Goal: Check status: Check status

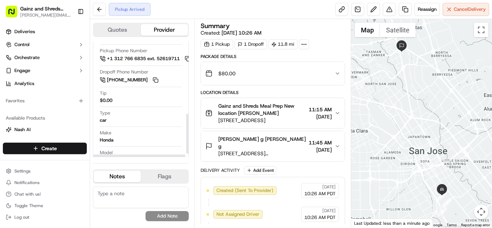
scroll to position [221, 6]
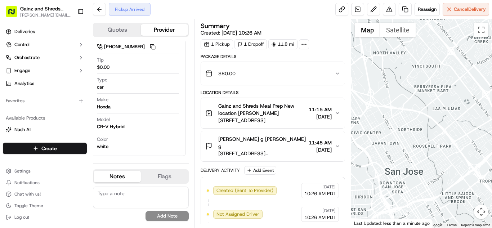
click at [422, 142] on div at bounding box center [421, 123] width 141 height 208
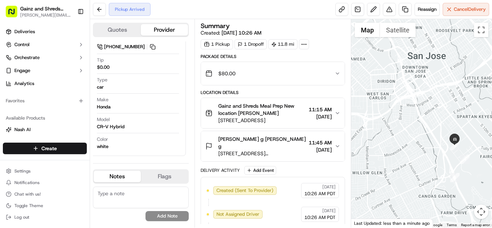
drag, startPoint x: 420, startPoint y: 114, endPoint x: 447, endPoint y: -31, distance: 147.5
click at [447, 0] on html "Gainz and Shreds Meal Prep [PERSON_NAME][EMAIL_ADDRESS][DOMAIN_NAME] Toggle Sid…" at bounding box center [246, 114] width 492 height 228
click at [453, 149] on img "5" at bounding box center [453, 145] width 9 height 9
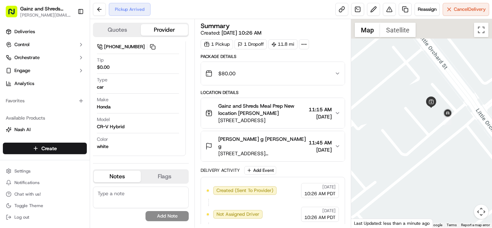
drag, startPoint x: 461, startPoint y: 100, endPoint x: 444, endPoint y: 181, distance: 82.2
click at [444, 181] on div at bounding box center [421, 123] width 141 height 208
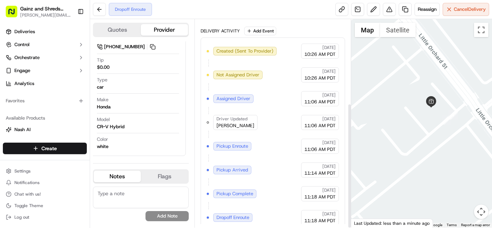
scroll to position [0, 0]
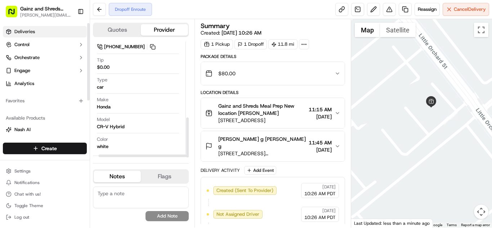
click at [32, 28] on link "Deliveries" at bounding box center [45, 32] width 84 height 12
